Goal: Transaction & Acquisition: Purchase product/service

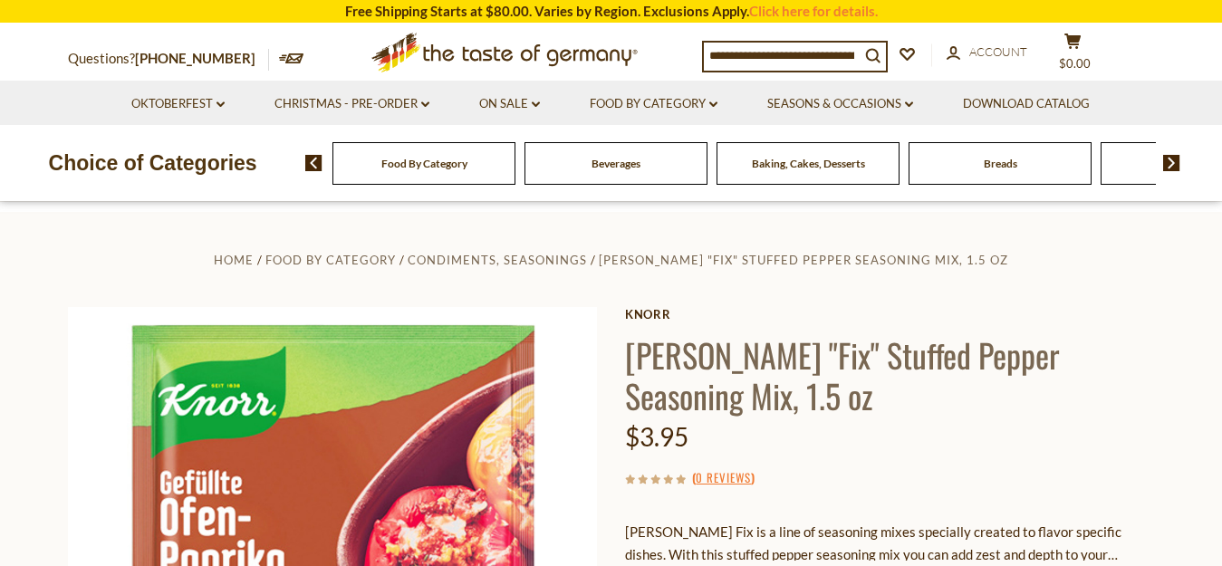
scroll to position [155, 0]
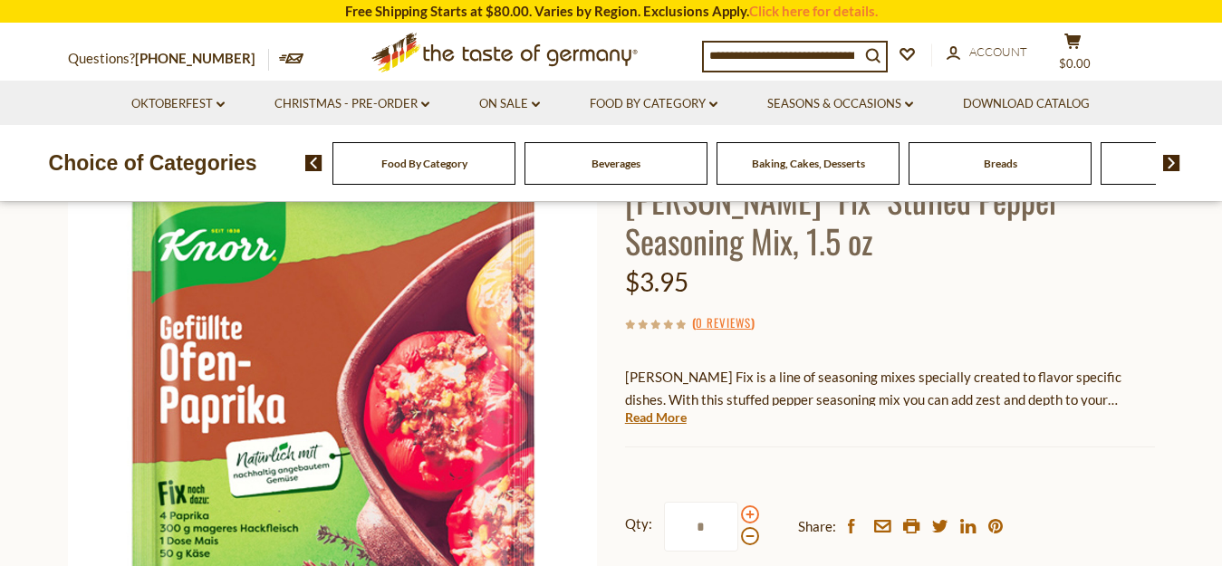
click at [751, 513] on span at bounding box center [750, 514] width 18 height 18
click at [738, 513] on input "*" at bounding box center [701, 527] width 74 height 50
click at [751, 513] on span at bounding box center [750, 514] width 18 height 18
click at [738, 513] on input "*" at bounding box center [701, 527] width 74 height 50
click at [751, 513] on span at bounding box center [750, 514] width 18 height 18
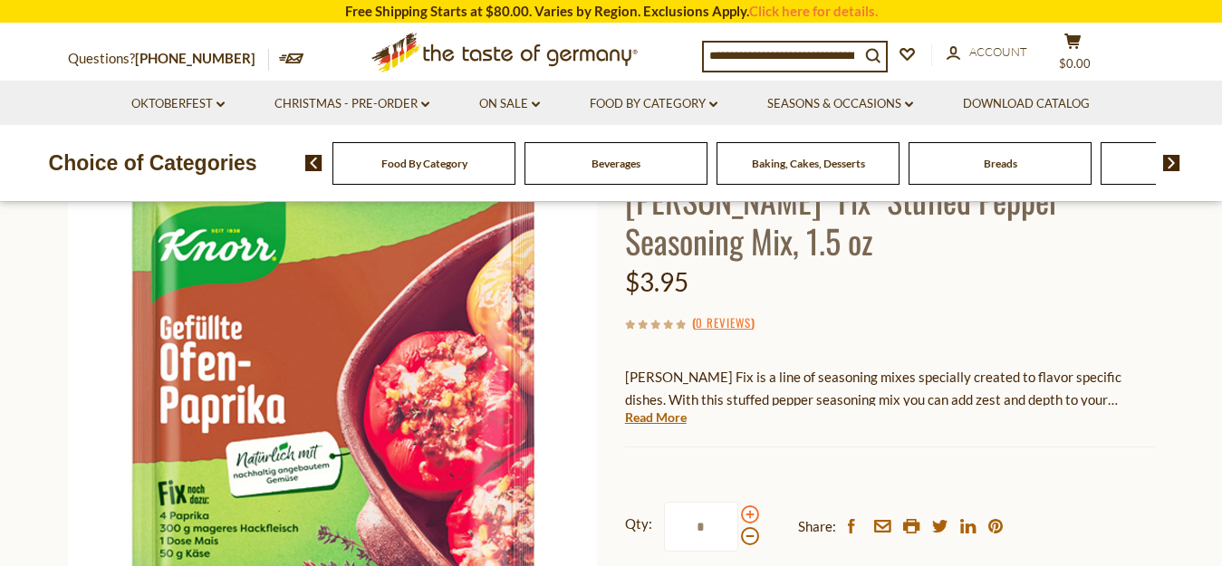
click at [738, 513] on input "*" at bounding box center [701, 527] width 74 height 50
click at [753, 535] on span at bounding box center [750, 536] width 18 height 18
click at [738, 535] on input "*" at bounding box center [701, 527] width 74 height 50
type input "*"
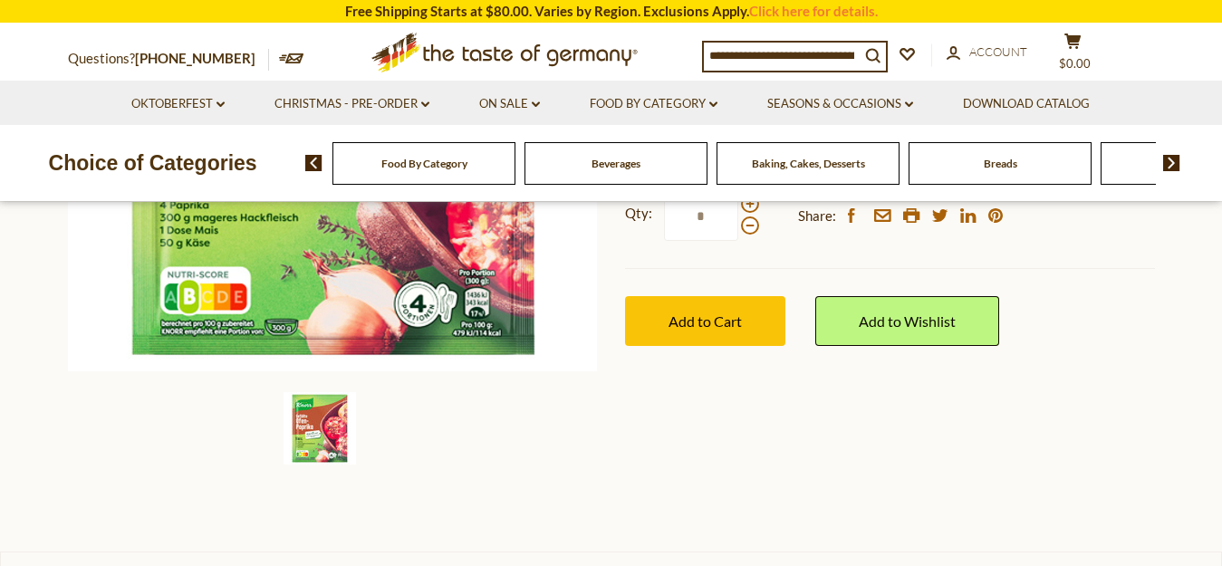
scroll to position [458, 0]
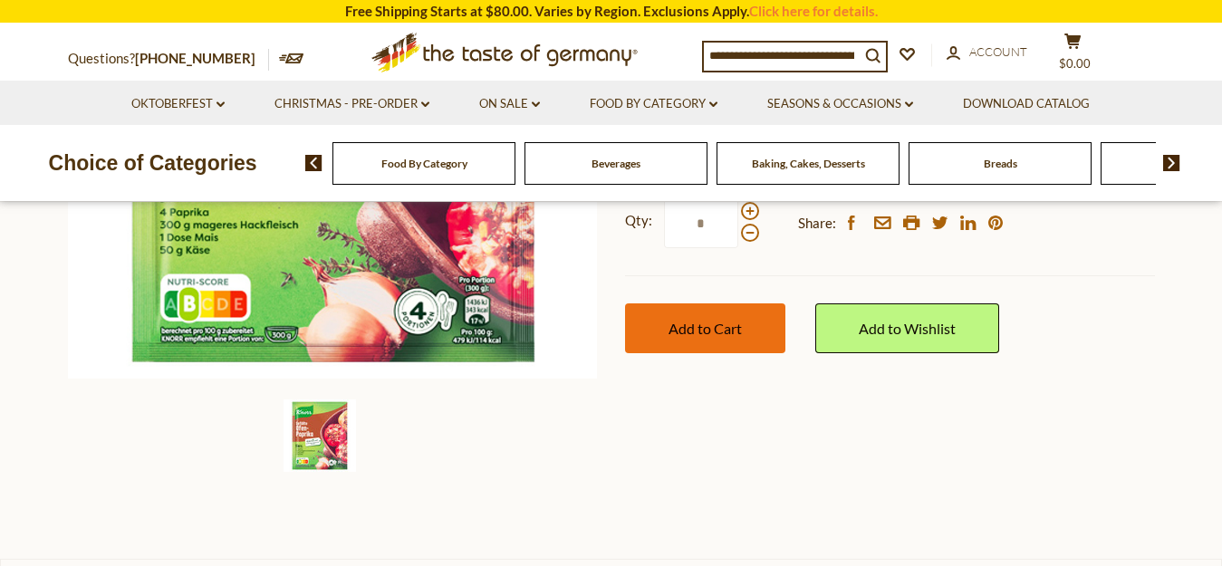
click at [737, 321] on span "Add to Cart" at bounding box center [704, 328] width 73 height 17
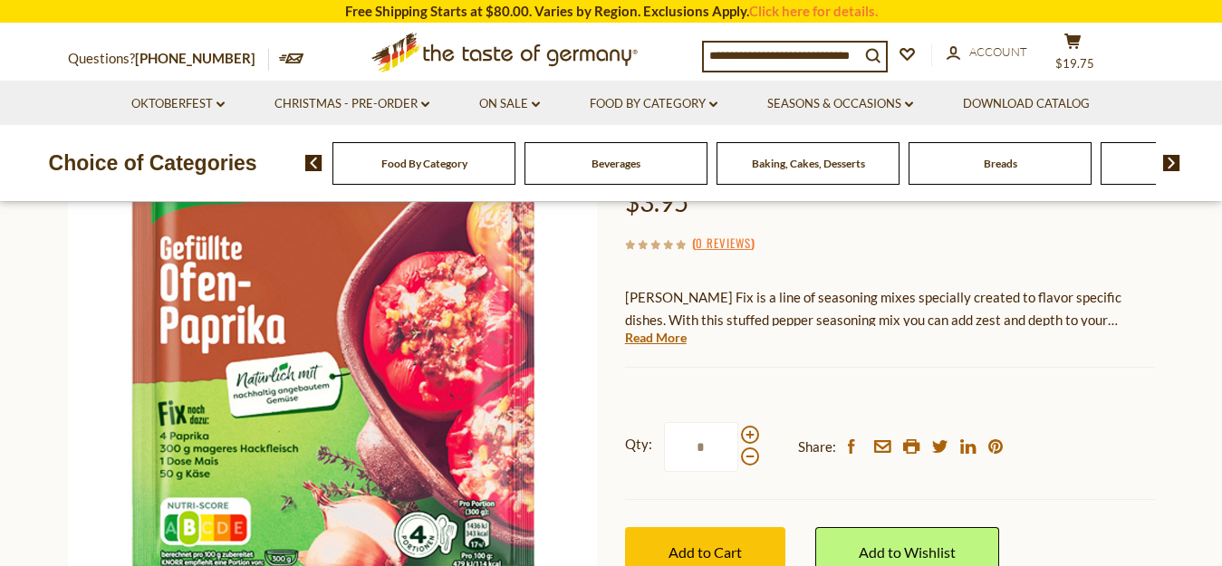
scroll to position [0, 0]
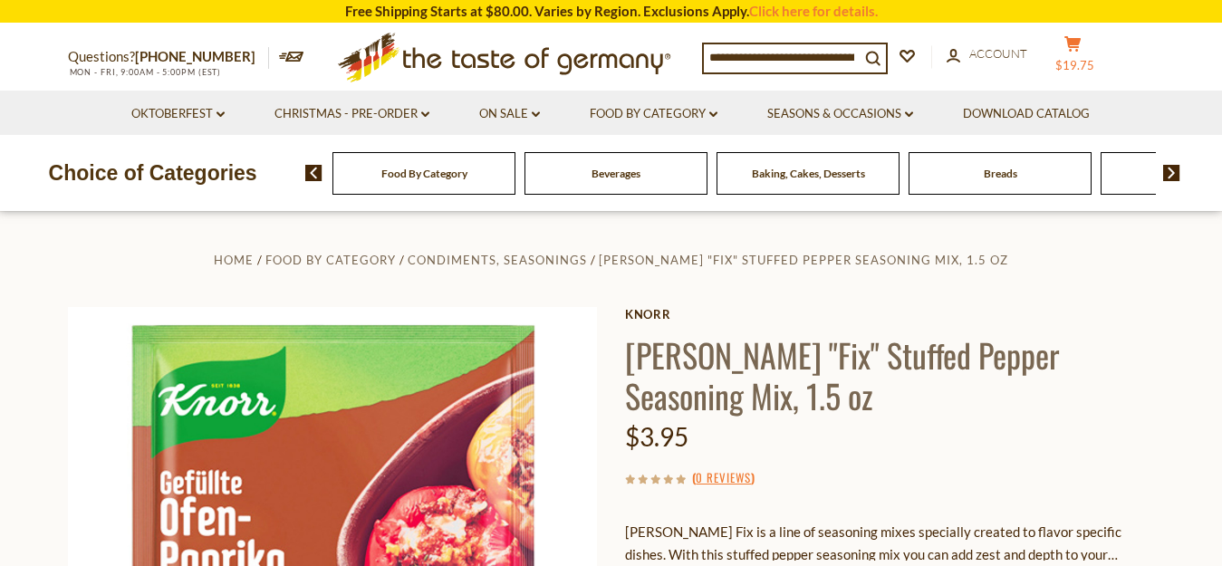
click at [1079, 58] on span "$19.75" at bounding box center [1074, 65] width 39 height 14
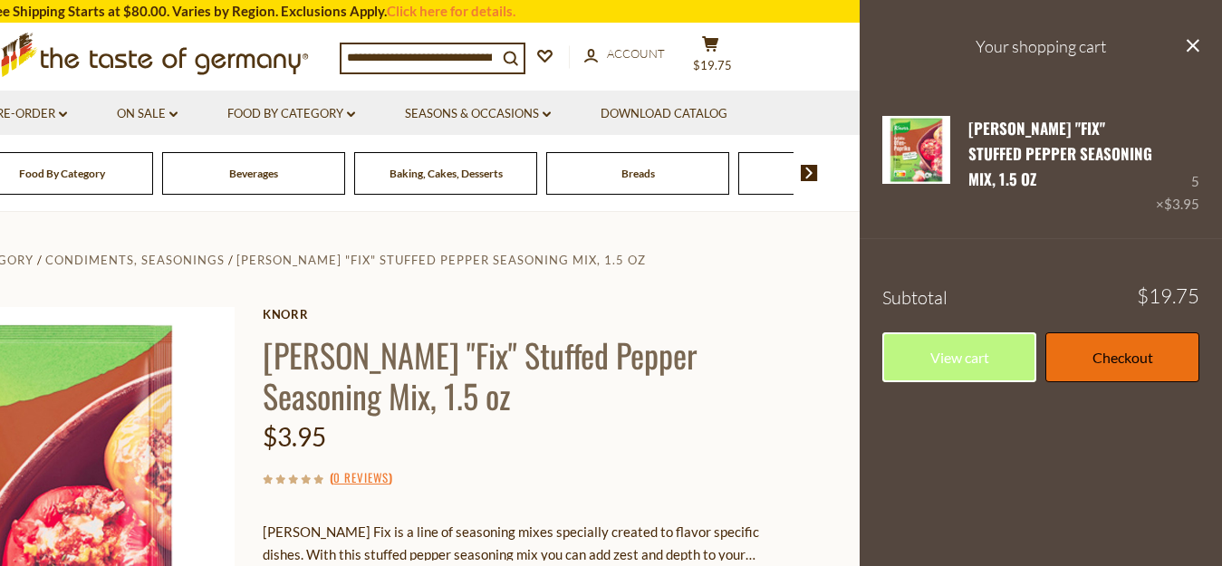
click at [1107, 332] on link "Checkout" at bounding box center [1122, 357] width 154 height 50
